Goal: Task Accomplishment & Management: Complete application form

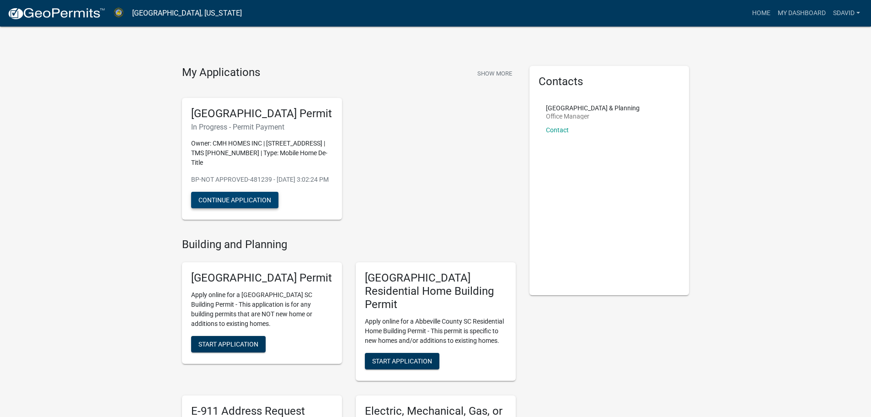
drag, startPoint x: 250, startPoint y: 214, endPoint x: 259, endPoint y: 211, distance: 9.4
click at [250, 208] on button "Continue Application" at bounding box center [234, 200] width 87 height 16
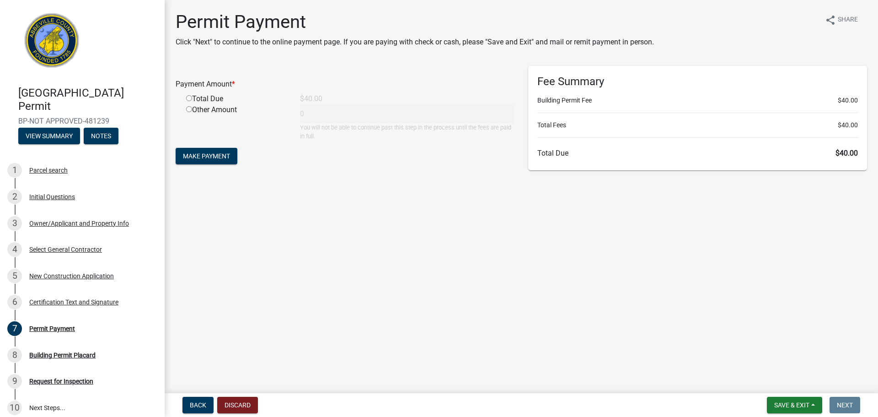
click at [191, 99] on input "radio" at bounding box center [189, 98] width 6 height 6
radio input "true"
type input "40"
click at [217, 149] on button "Make Payment" at bounding box center [207, 156] width 62 height 16
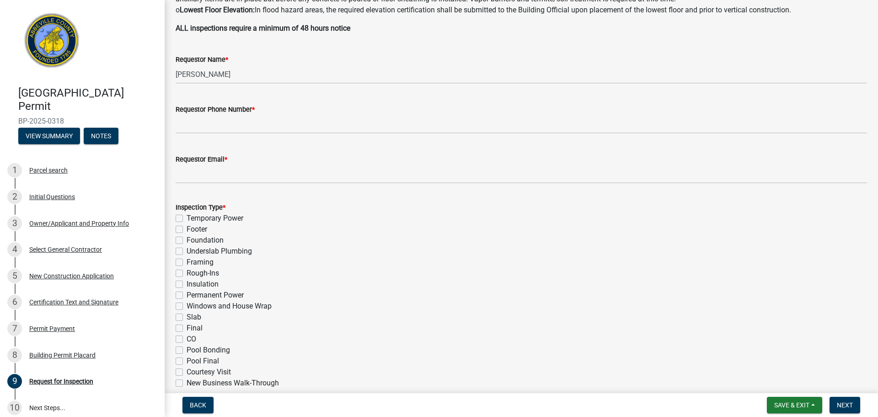
scroll to position [91, 0]
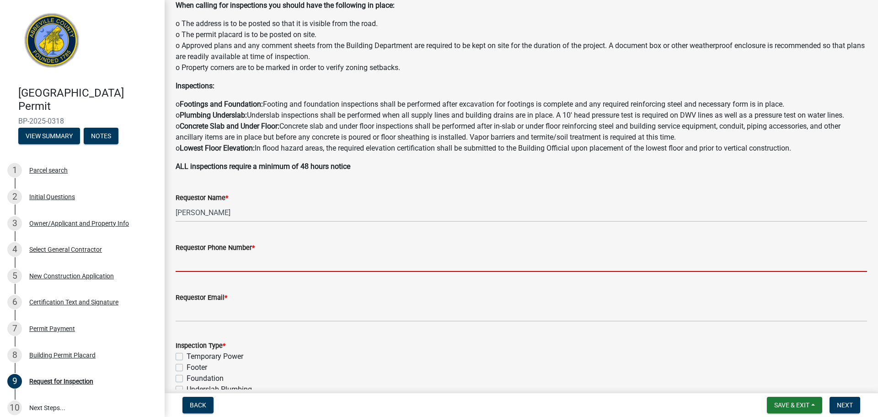
click at [217, 268] on input "Requestor Phone Number *" at bounding box center [522, 262] width 692 height 19
type input "8645156574"
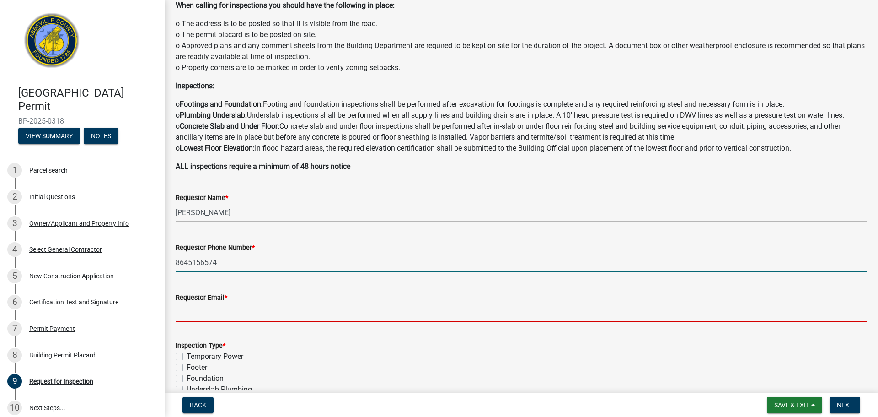
type input "[EMAIL_ADDRESS][DOMAIN_NAME]"
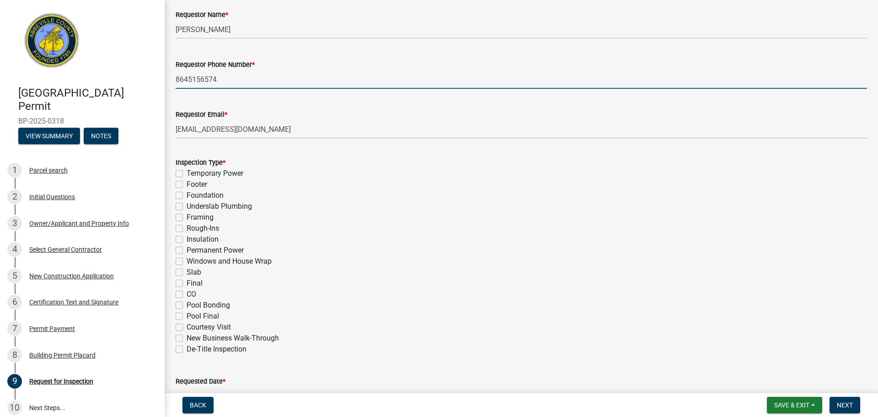
scroll to position [320, 0]
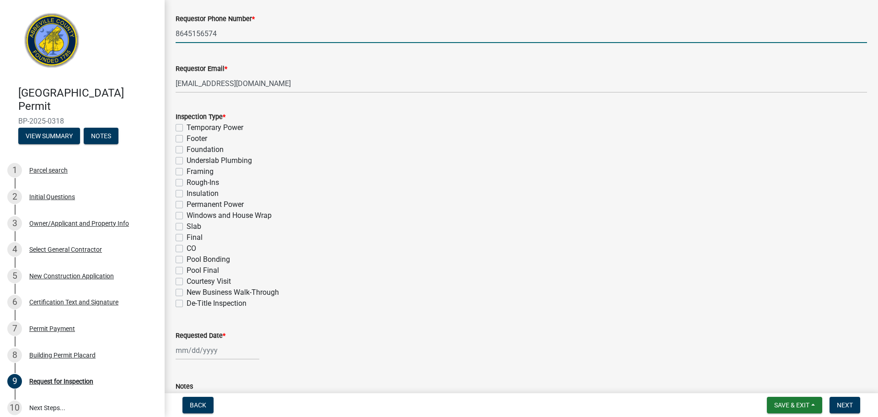
click at [228, 303] on label "De-Title Inspection" at bounding box center [217, 303] width 60 height 11
click at [193, 303] on input "De-Title Inspection" at bounding box center [190, 301] width 6 height 6
checkbox input "true"
checkbox input "false"
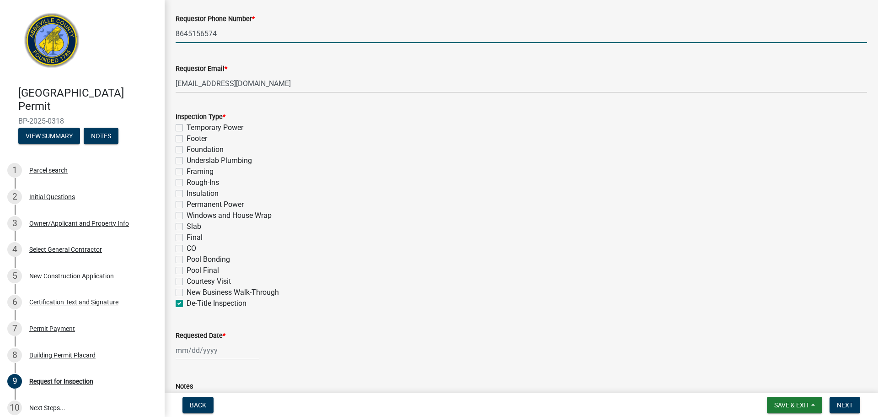
checkbox input "false"
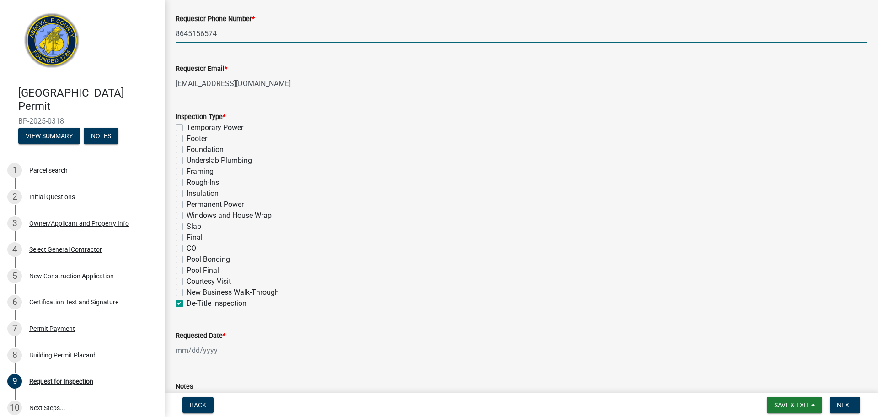
checkbox input "false"
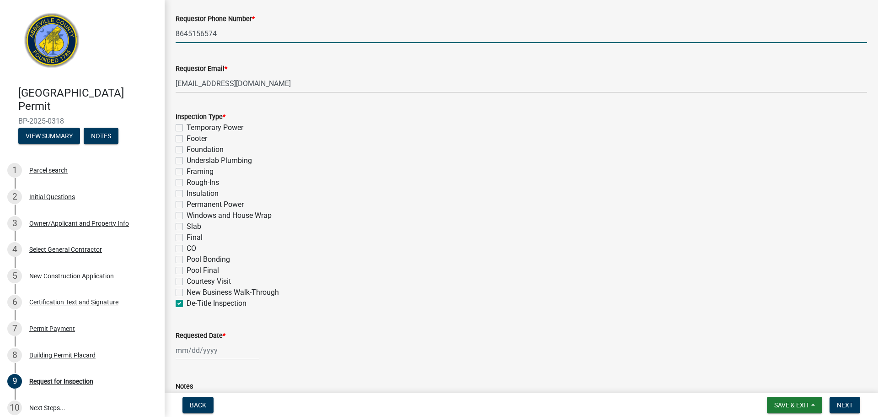
checkbox input "false"
checkbox input "true"
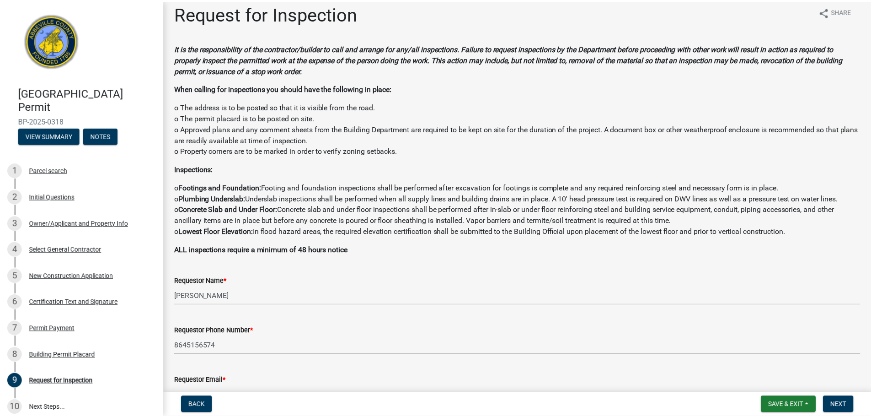
scroll to position [0, 0]
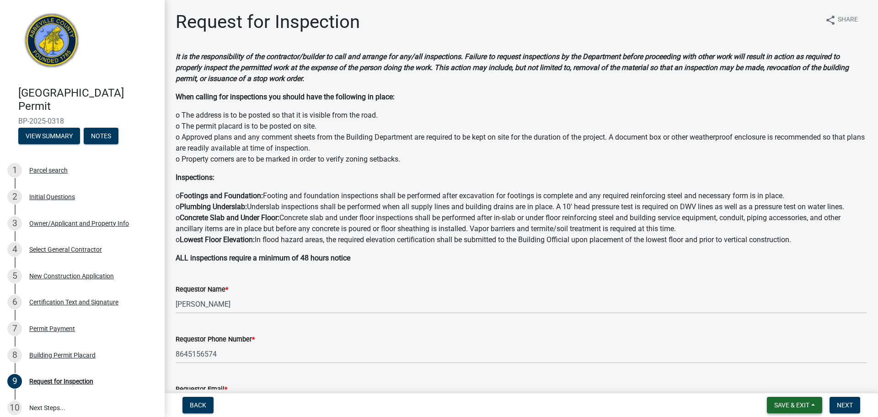
click at [781, 405] on span "Save & Exit" at bounding box center [791, 404] width 35 height 7
click at [790, 382] on button "Save & Exit" at bounding box center [785, 381] width 73 height 22
